Goal: Find specific page/section: Find specific page/section

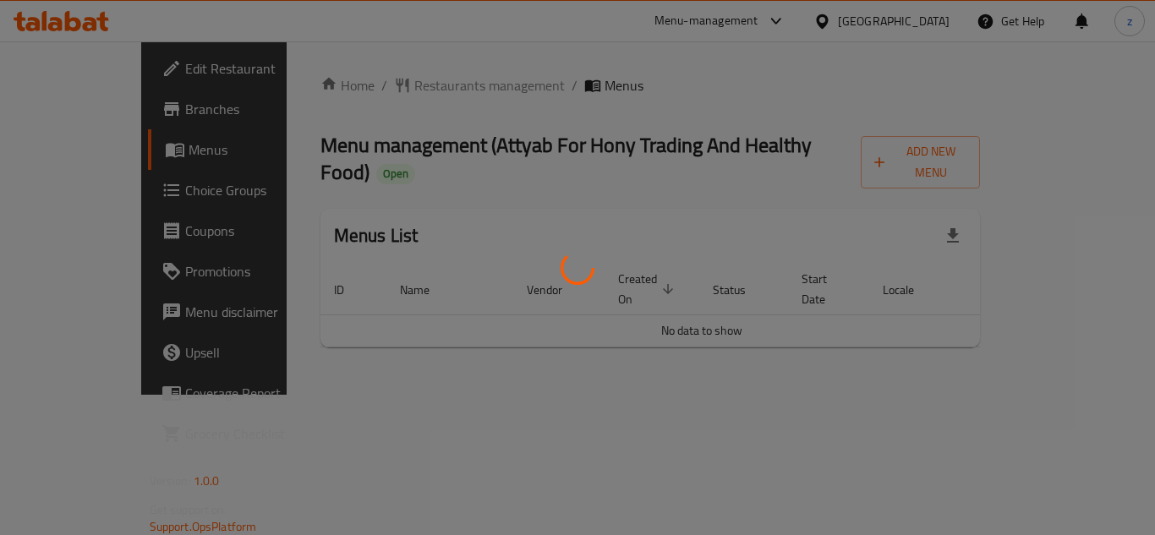
click at [411, 208] on div at bounding box center [577, 267] width 1155 height 535
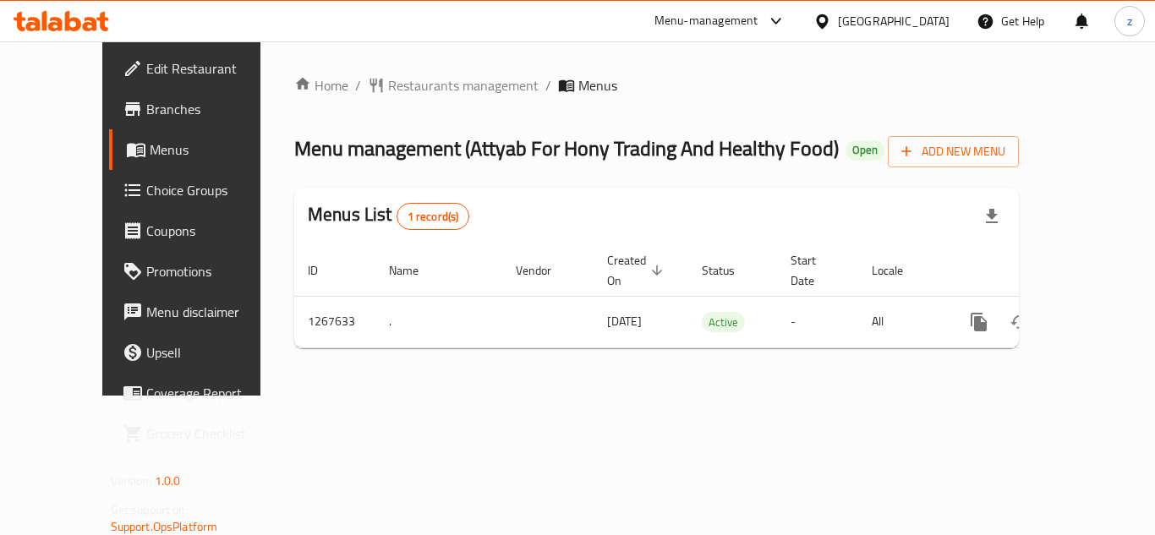
drag, startPoint x: 562, startPoint y: 364, endPoint x: 540, endPoint y: 364, distance: 22.0
click at [562, 364] on div "Home / Restaurants management / Menus Menu management ( Attyab For Hony Trading…" at bounding box center [656, 218] width 792 height 354
click at [146, 110] on span "Branches" at bounding box center [213, 109] width 135 height 20
click at [146, 66] on span "Edit Restaurant" at bounding box center [213, 68] width 135 height 20
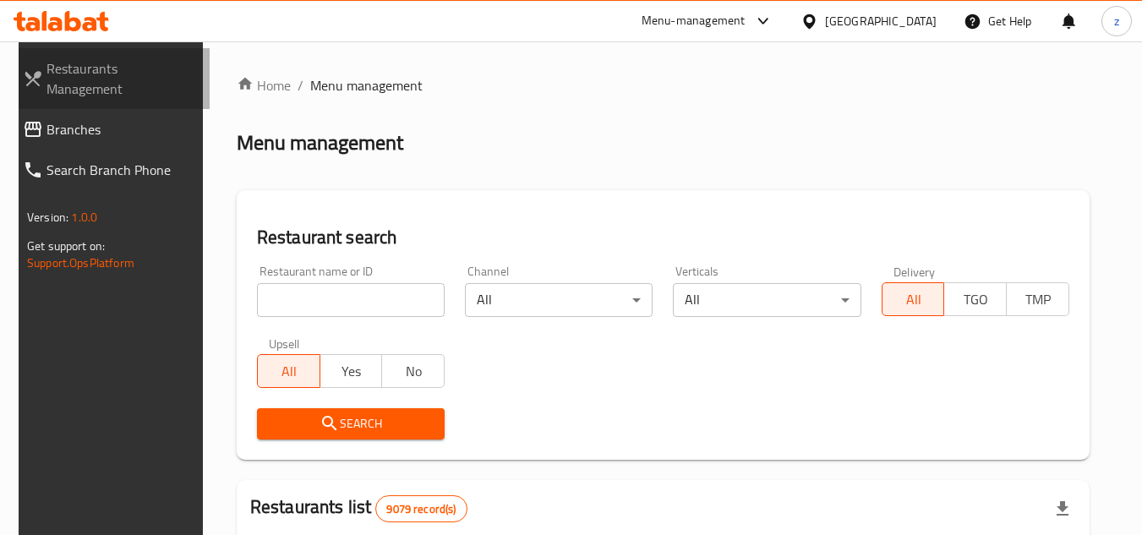
click at [101, 74] on span "Restaurants Management" at bounding box center [122, 78] width 150 height 41
